Goal: Task Accomplishment & Management: Use online tool/utility

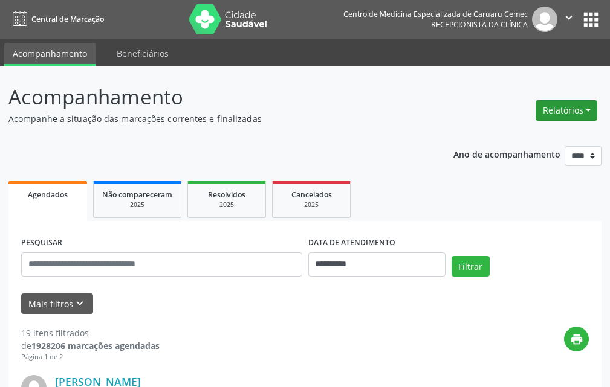
click at [551, 117] on button "Relatórios" at bounding box center [566, 110] width 62 height 21
click at [561, 112] on button "Relatórios" at bounding box center [566, 110] width 62 height 21
click at [511, 134] on link "Agendamentos" at bounding box center [533, 136] width 130 height 17
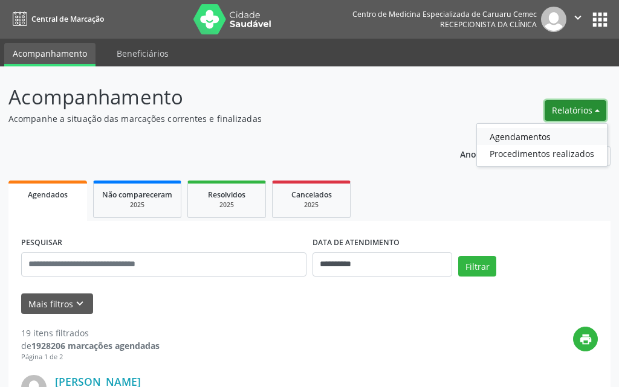
select select "*"
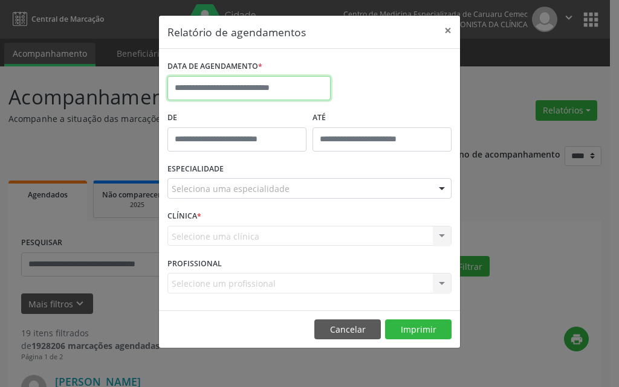
click at [231, 89] on input "text" at bounding box center [248, 88] width 163 height 24
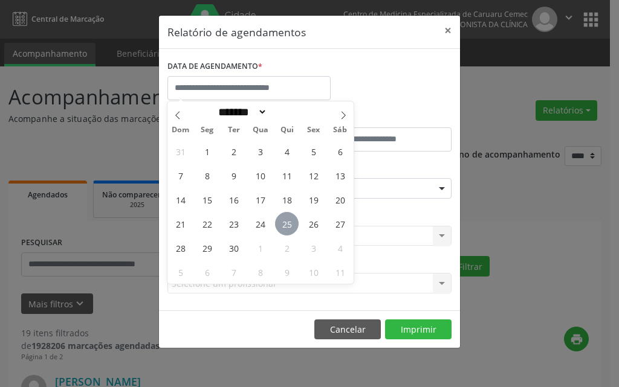
click at [286, 229] on span "25" at bounding box center [287, 224] width 24 height 24
type input "**********"
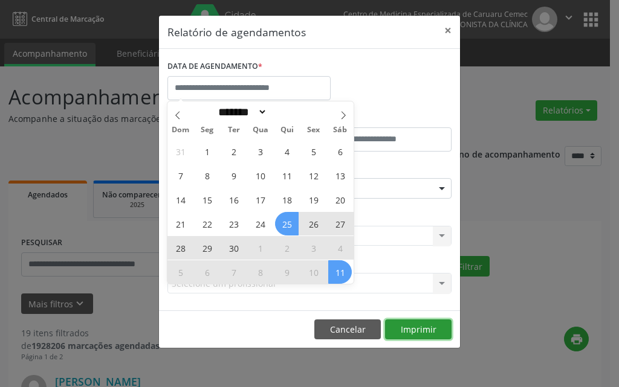
click at [423, 329] on button "Imprimir" at bounding box center [418, 330] width 66 height 21
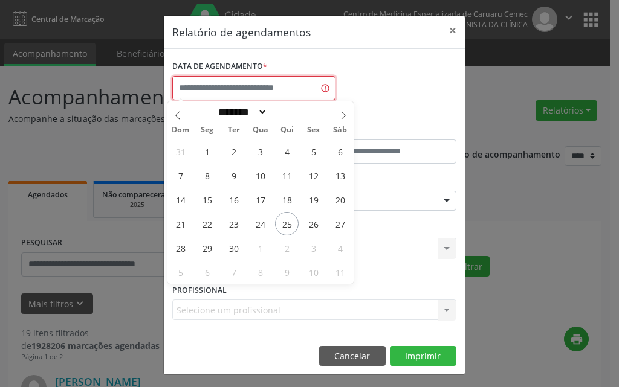
click at [306, 96] on input "text" at bounding box center [253, 88] width 163 height 24
click at [344, 116] on icon at bounding box center [343, 115] width 4 height 8
select select "*"
click at [289, 247] on span "30" at bounding box center [287, 248] width 24 height 24
type input "**********"
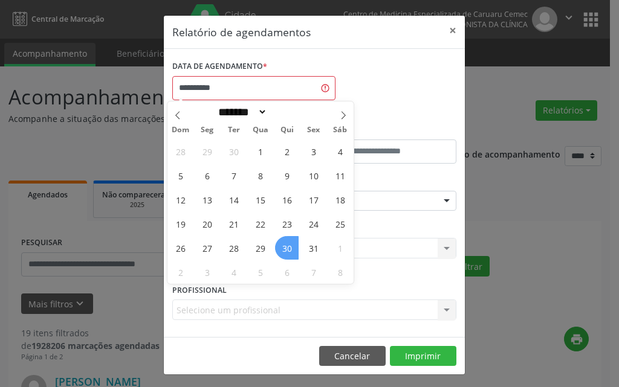
click at [289, 247] on span "30" at bounding box center [287, 248] width 24 height 24
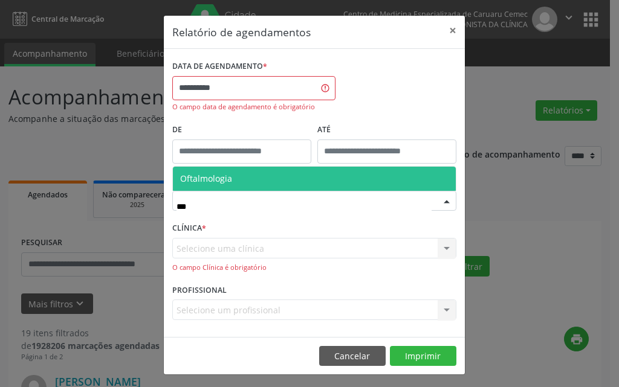
type input "****"
click at [242, 179] on span "Oftalmologia" at bounding box center [314, 179] width 283 height 24
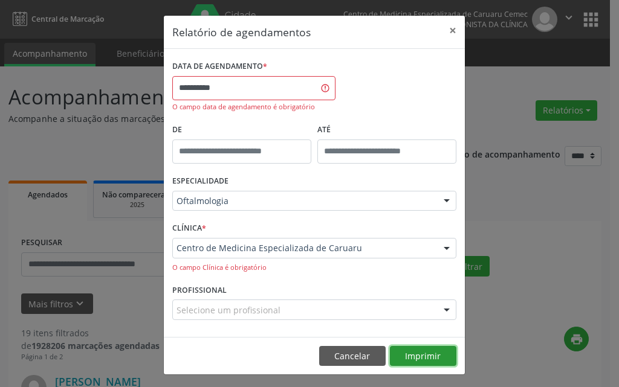
click at [420, 352] on button "Imprimir" at bounding box center [423, 356] width 66 height 21
